Goal: Find specific page/section: Find specific page/section

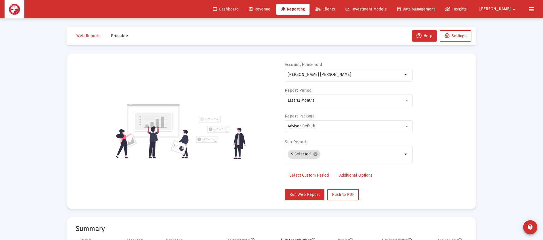
select select "View all"
click at [339, 13] on link "Clients" at bounding box center [325, 9] width 29 height 11
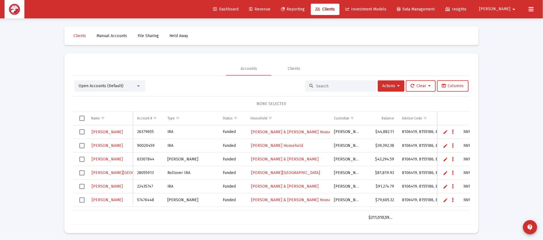
click at [338, 90] on div at bounding box center [340, 86] width 71 height 11
click at [342, 84] on input at bounding box center [344, 86] width 56 height 5
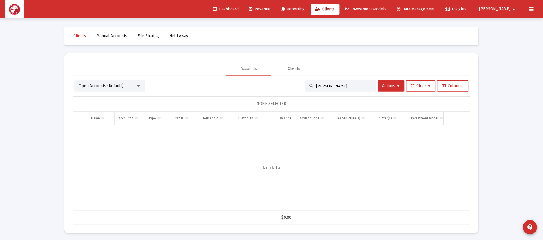
type input "[PERSON_NAME]"
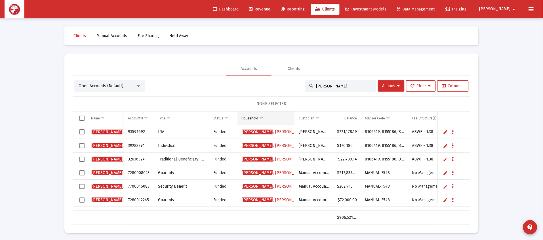
click at [274, 124] on td "Household" at bounding box center [265, 119] width 57 height 14
click at [270, 134] on span "[PERSON_NAME]" at bounding box center [274, 132] width 64 height 5
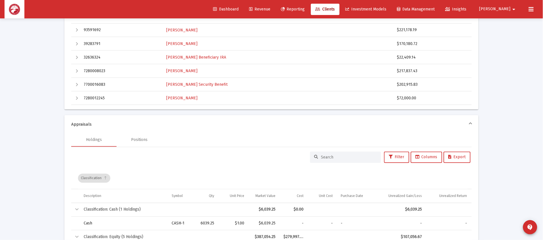
scroll to position [127, 0]
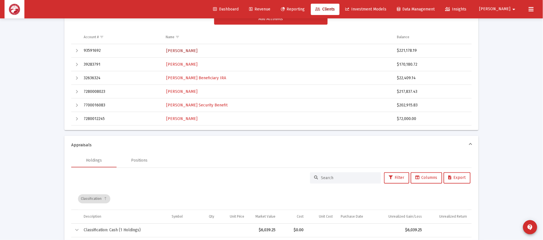
click at [181, 49] on span "[PERSON_NAME]" at bounding box center [181, 50] width 31 height 5
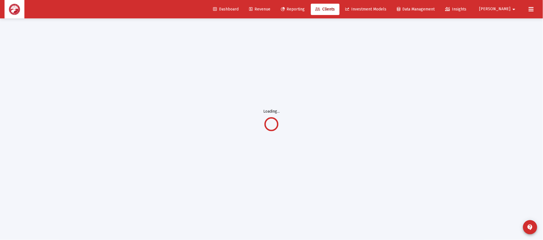
scroll to position [18, 0]
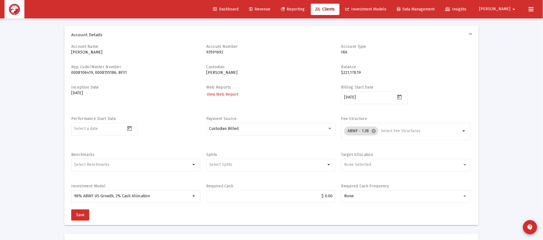
drag, startPoint x: 514, startPoint y: 151, endPoint x: 519, endPoint y: 141, distance: 10.9
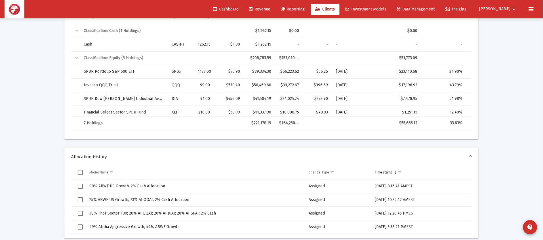
scroll to position [321, 0]
